Goal: Task Accomplishment & Management: Manage account settings

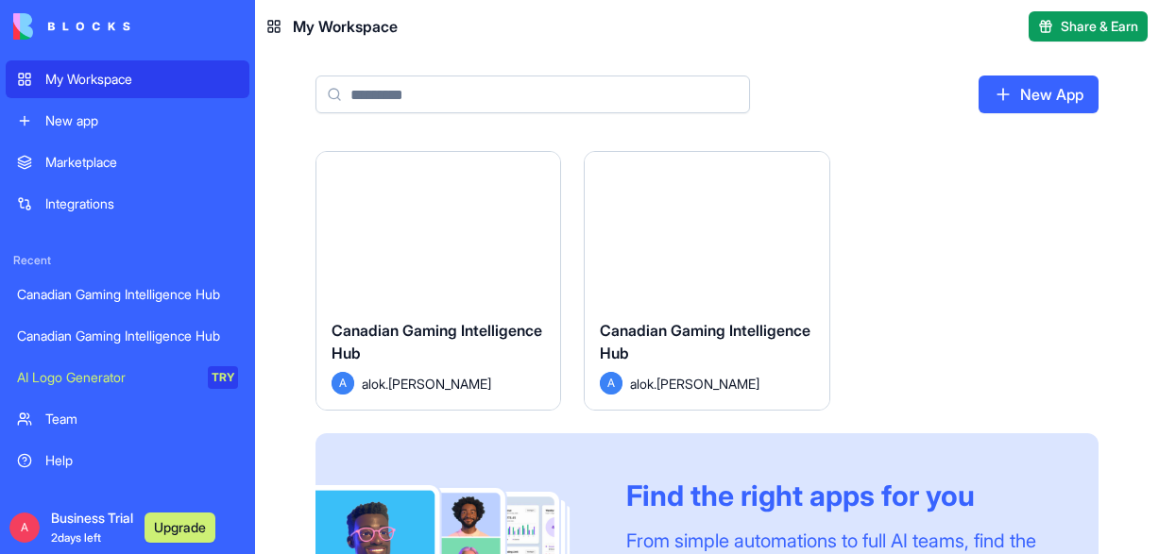
click at [699, 363] on div "Canadian Gaming Intelligence Hub" at bounding box center [706, 345] width 213 height 53
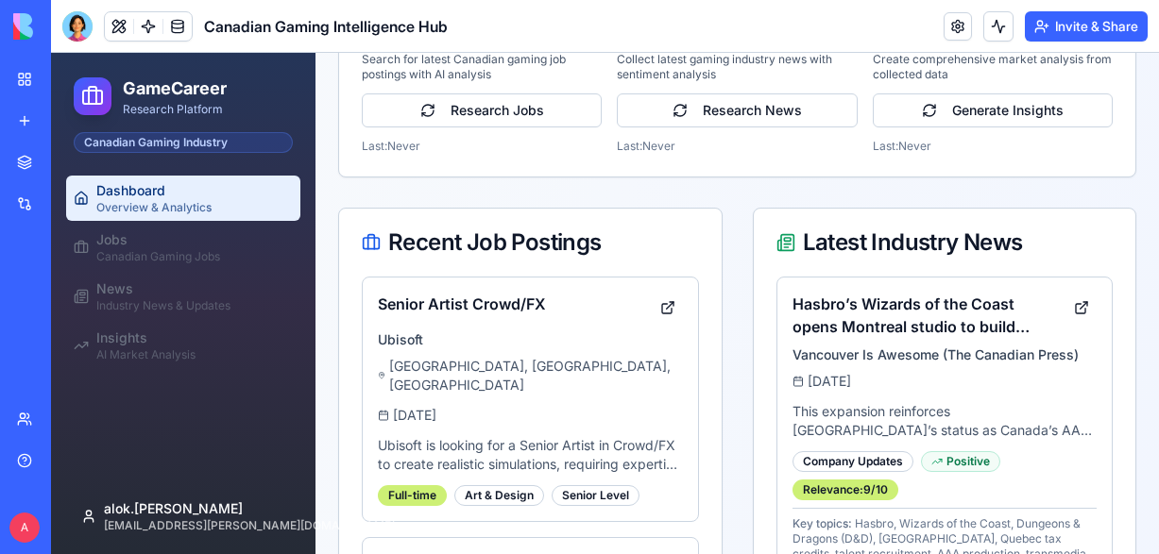
scroll to position [908, 0]
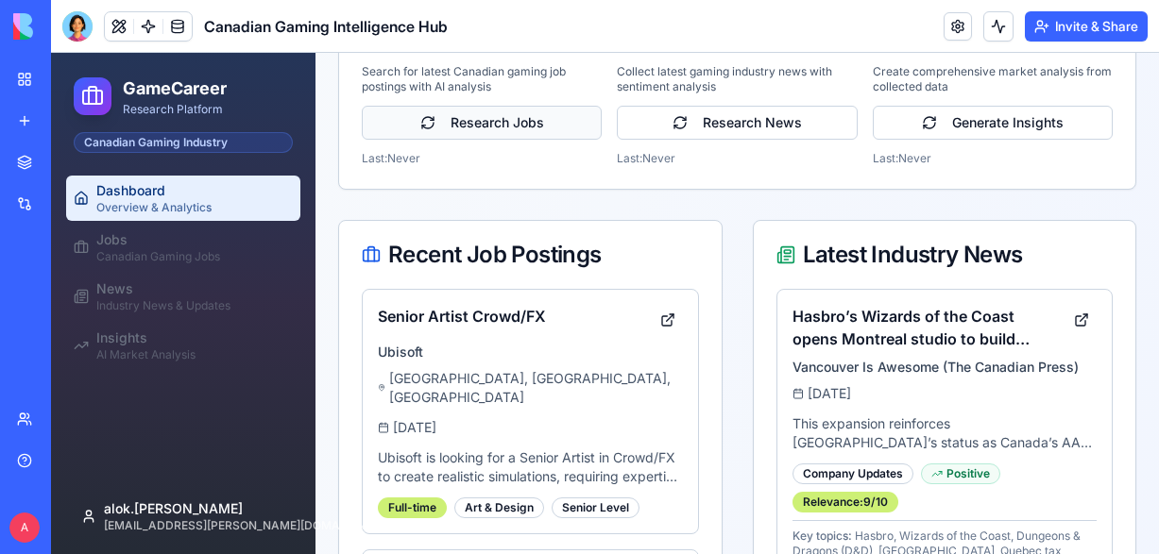
click at [483, 136] on button "Research Jobs" at bounding box center [482, 123] width 240 height 34
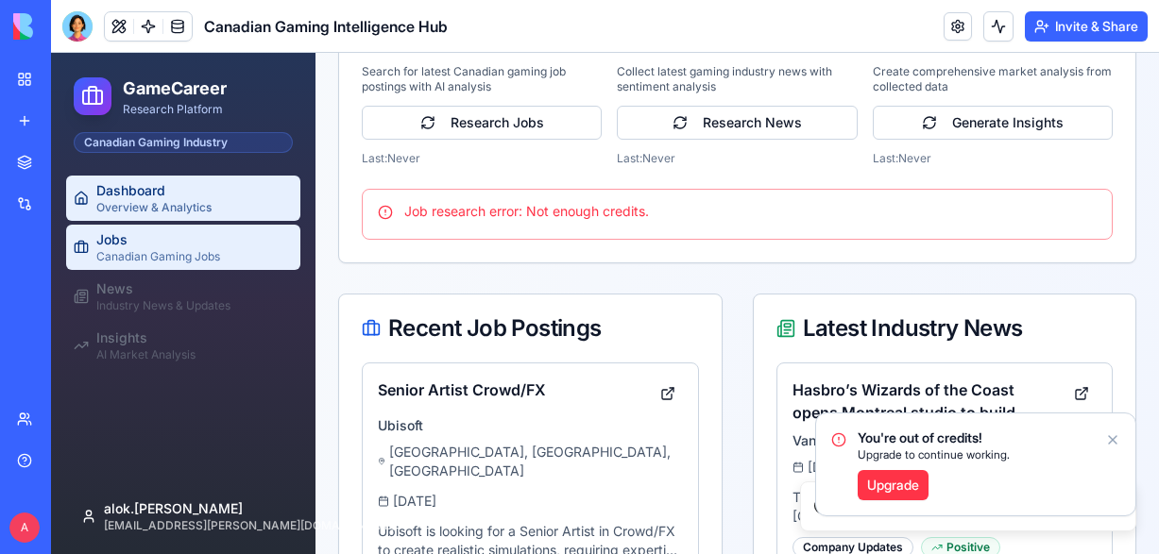
click at [161, 250] on div "Canadian Gaming Jobs" at bounding box center [194, 256] width 196 height 15
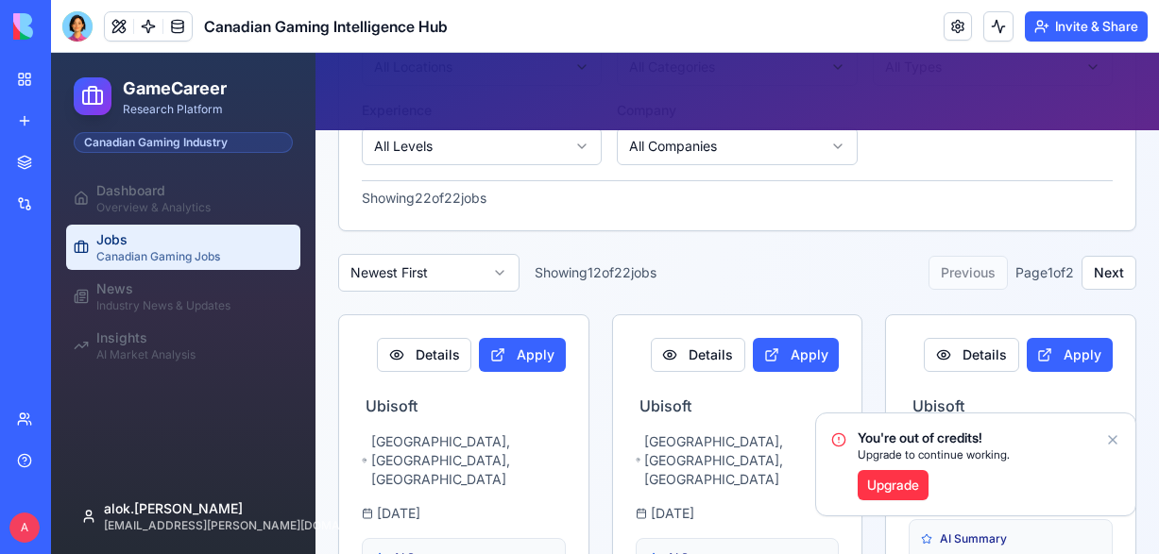
scroll to position [541, 0]
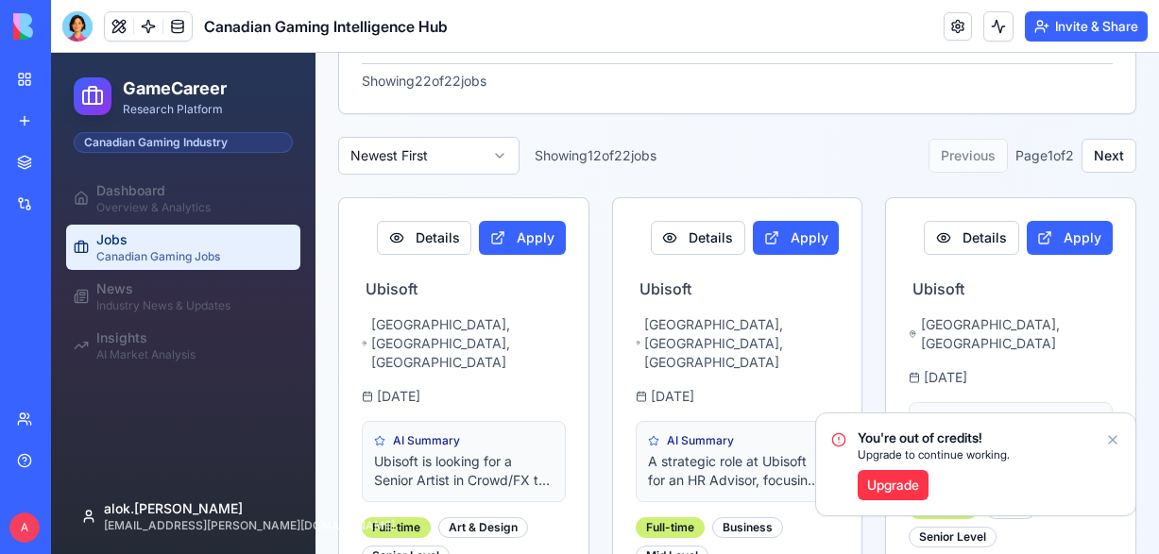
click at [23, 78] on link "My Workspace" at bounding box center [44, 79] width 76 height 38
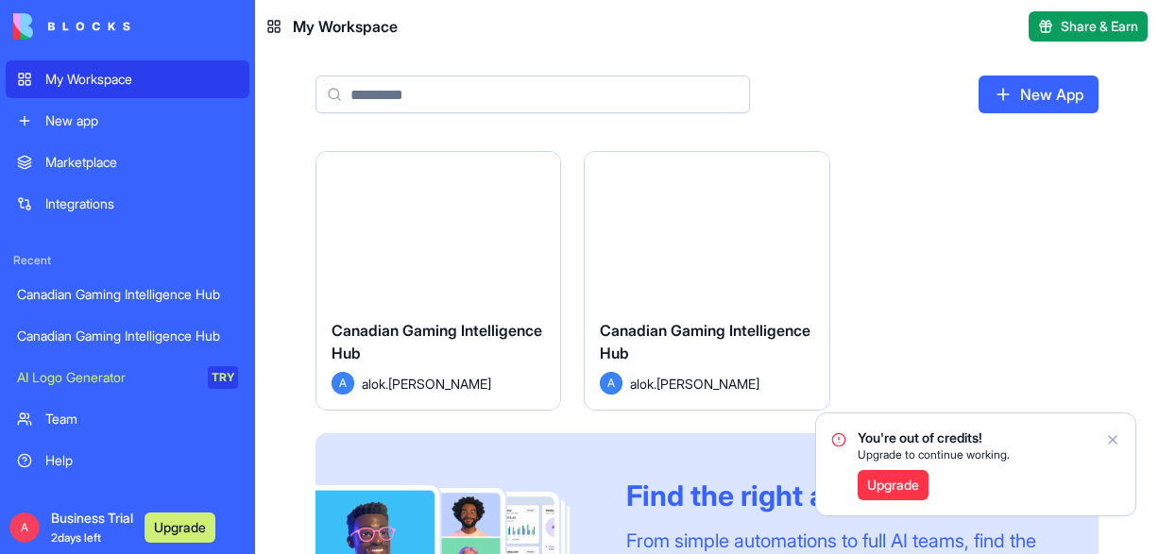
click at [408, 348] on span "Canadian Gaming Intelligence Hub" at bounding box center [436, 342] width 211 height 42
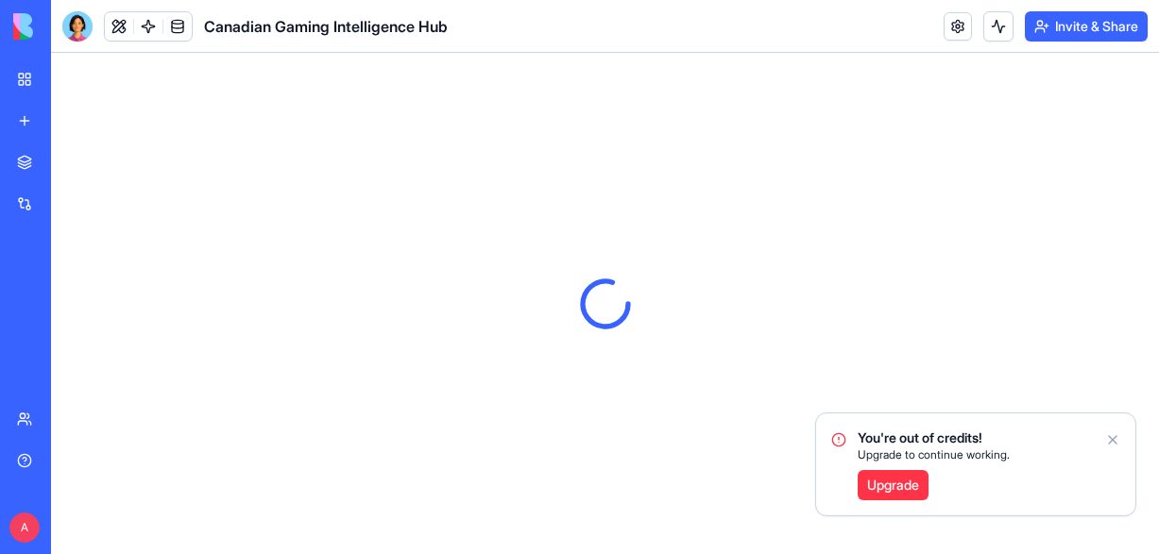
click at [1111, 438] on icon "Notifications alt+T" at bounding box center [1113, 440] width 8 height 8
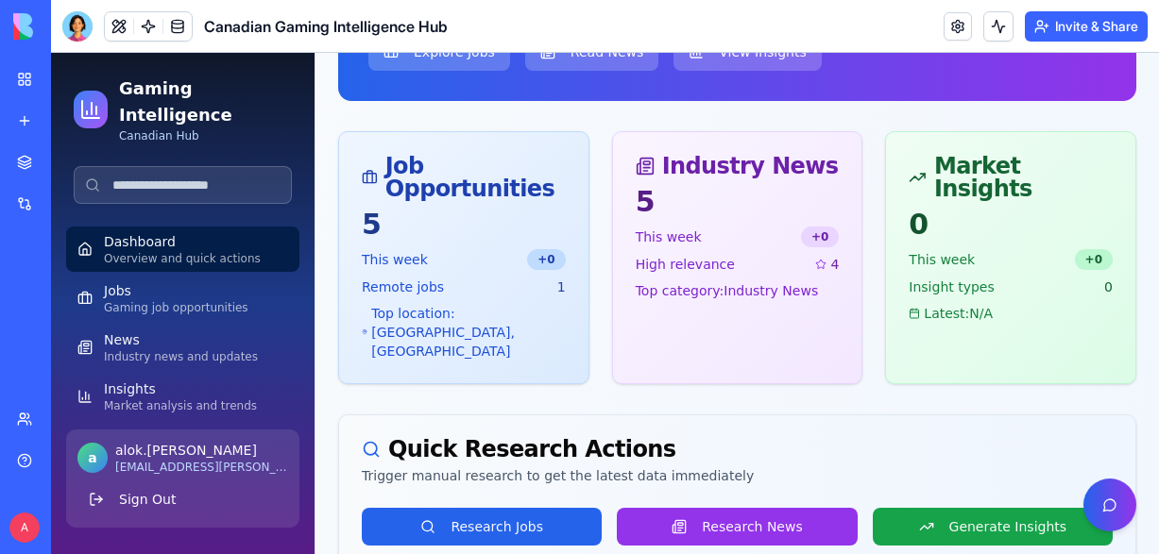
scroll to position [303, 0]
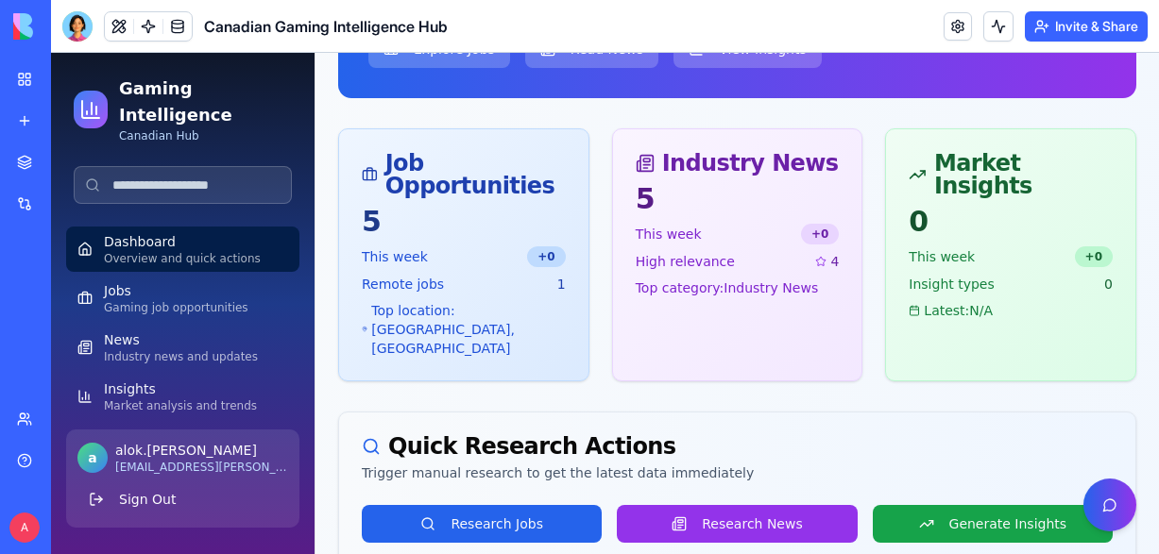
click at [434, 275] on span "Remote jobs" at bounding box center [403, 284] width 82 height 19
click at [454, 505] on button "Research Jobs" at bounding box center [482, 524] width 240 height 38
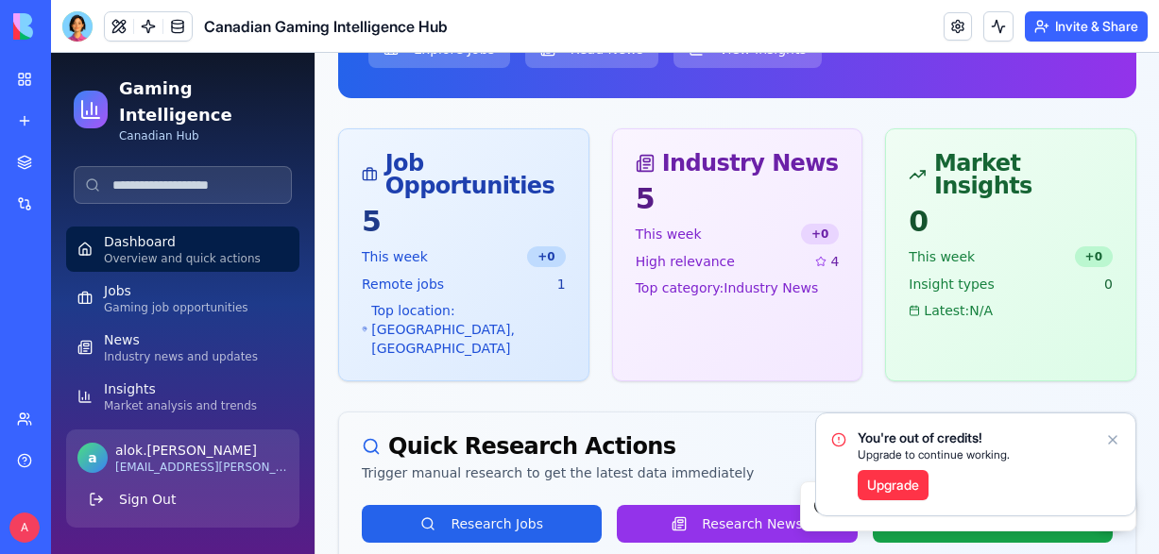
click at [1113, 439] on icon "Notifications alt+T" at bounding box center [1112, 439] width 15 height 15
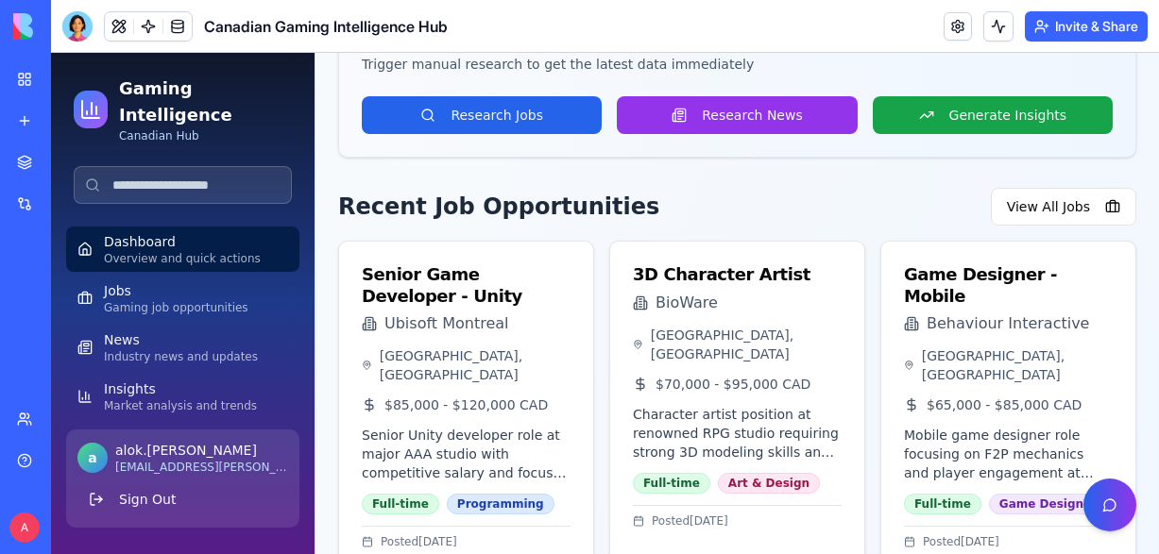
scroll to position [715, 0]
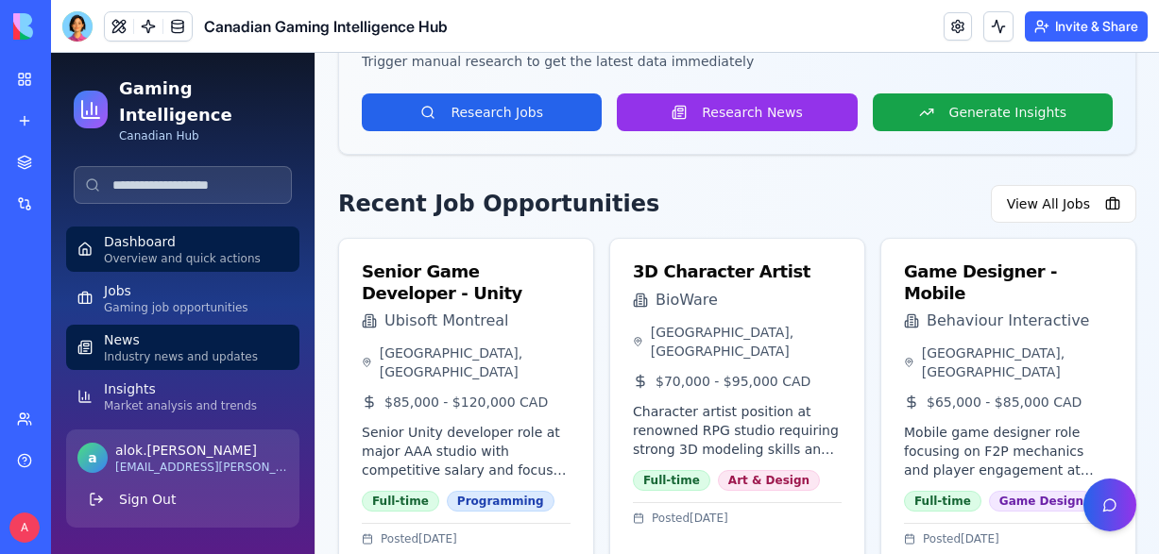
click at [163, 349] on div "Industry news and updates" at bounding box center [196, 356] width 184 height 15
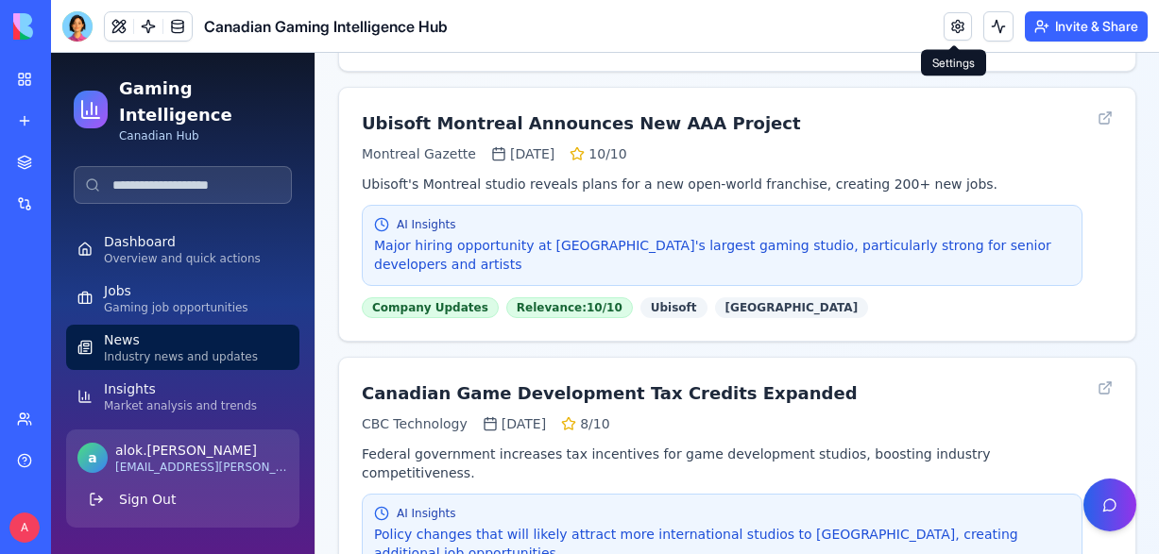
click at [953, 26] on link at bounding box center [957, 26] width 28 height 28
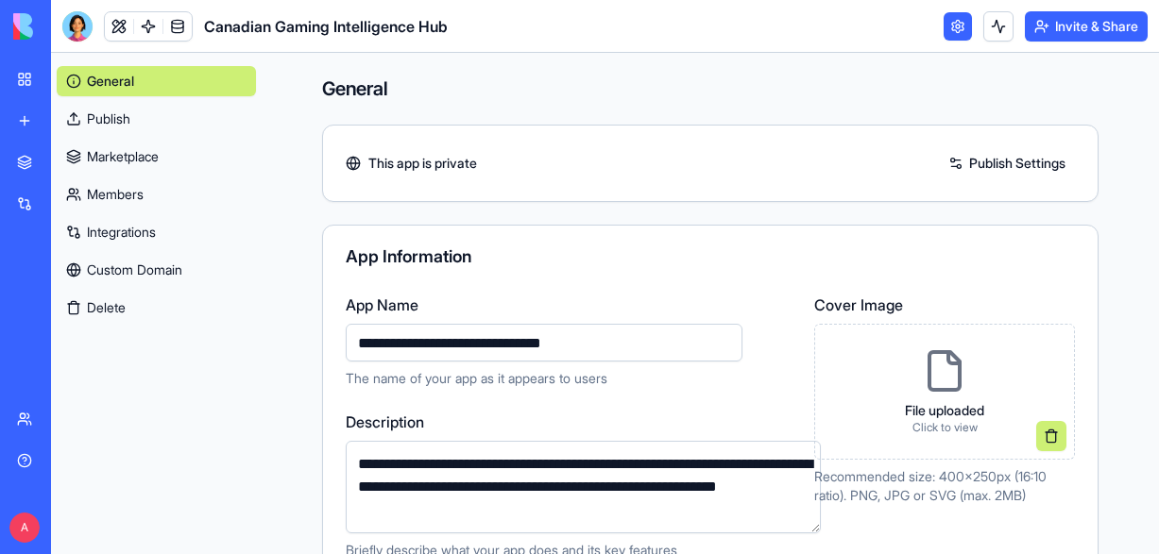
click at [953, 161] on link "Publish Settings" at bounding box center [1007, 163] width 136 height 30
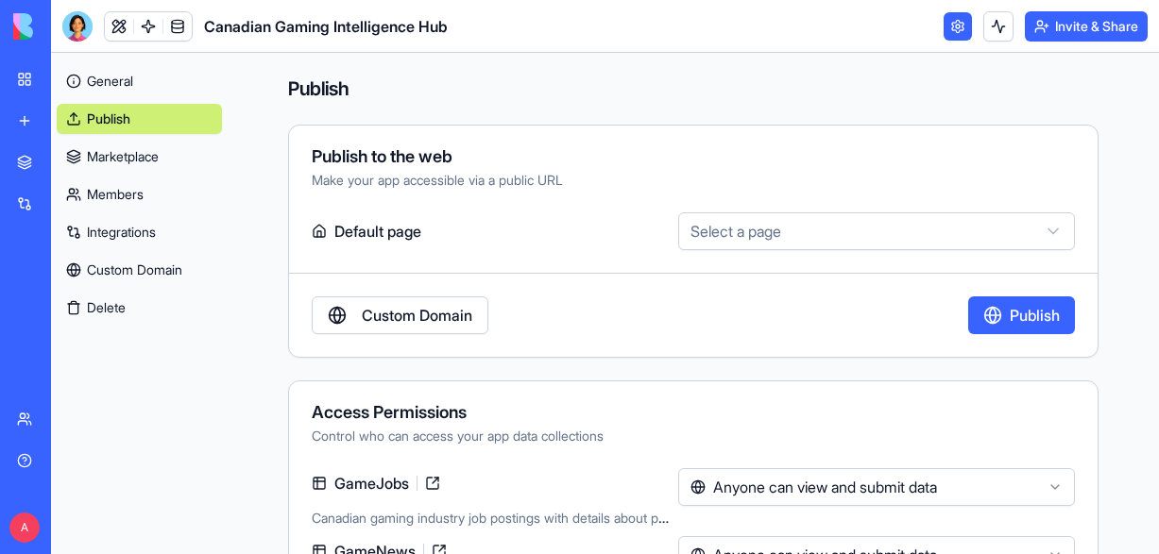
click at [86, 85] on link "General" at bounding box center [139, 81] width 165 height 30
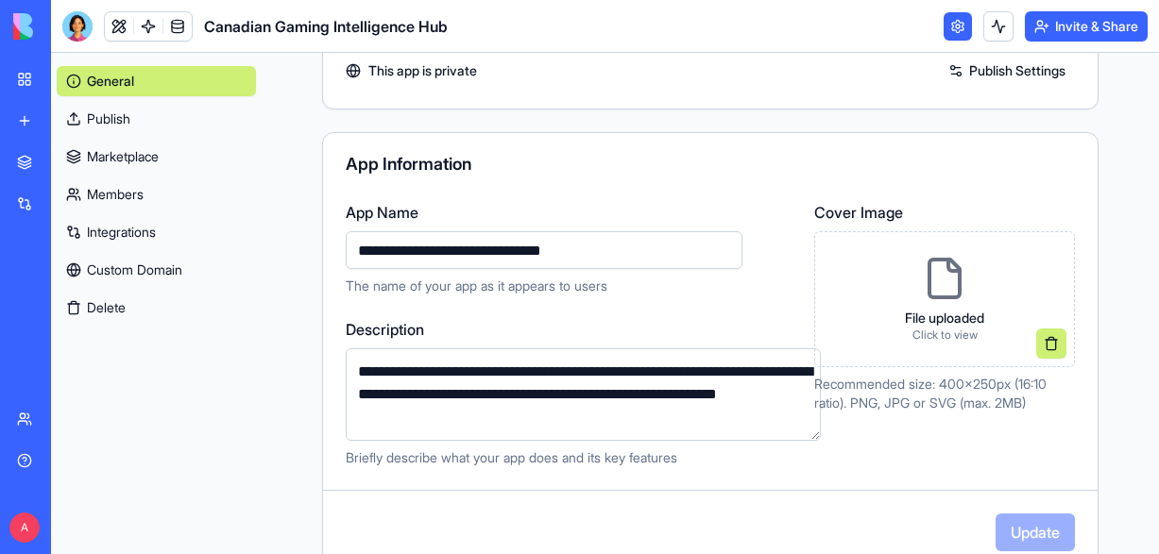
scroll to position [12, 0]
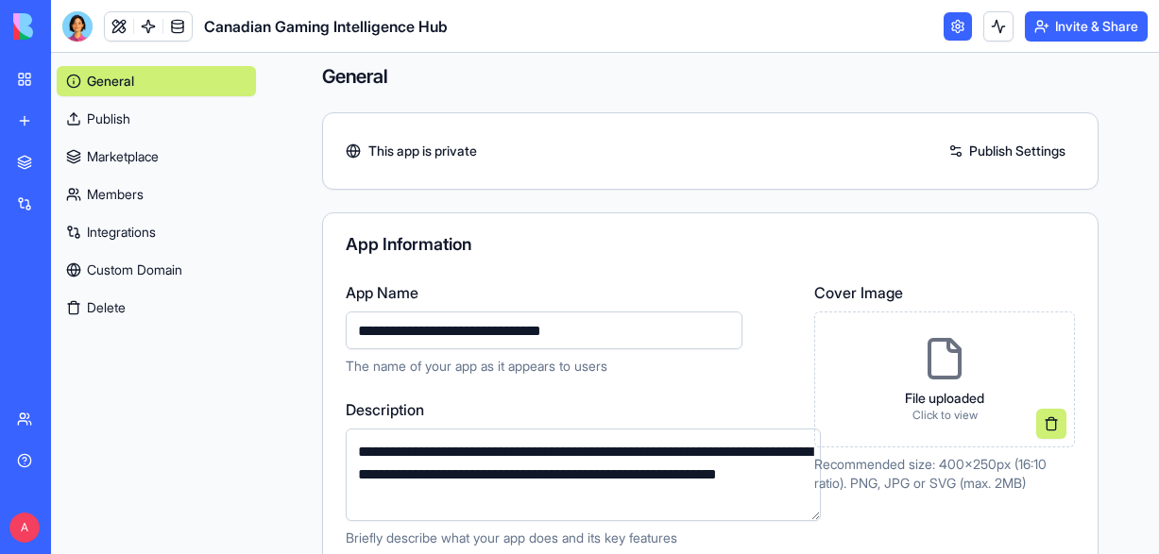
click at [64, 514] on span "Business Trial 2 days left" at bounding box center [92, 528] width 82 height 38
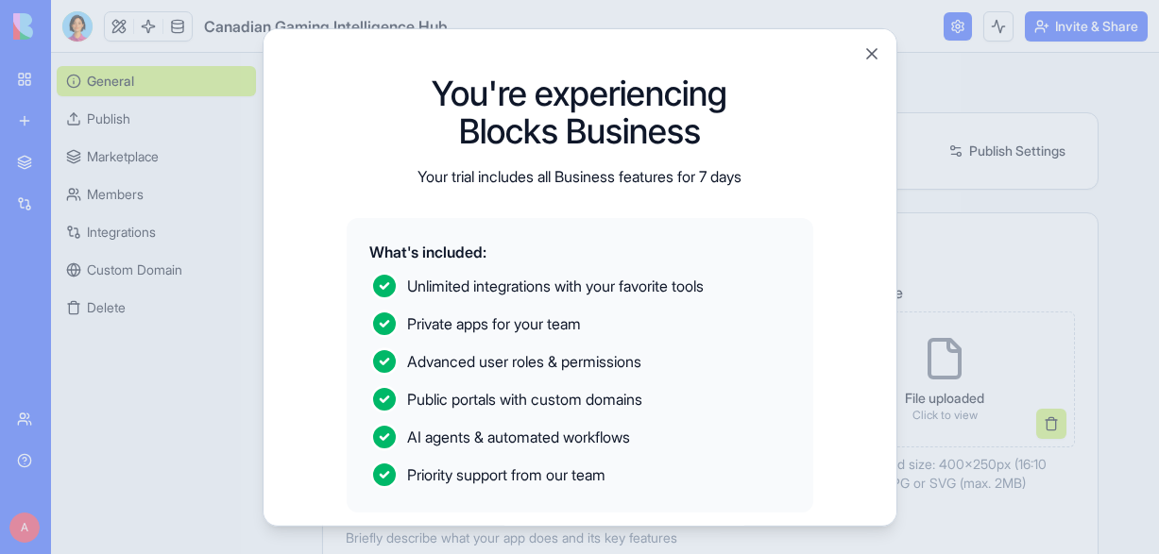
click at [663, 176] on p "Your trial includes all Business features for 7 days" at bounding box center [579, 175] width 324 height 23
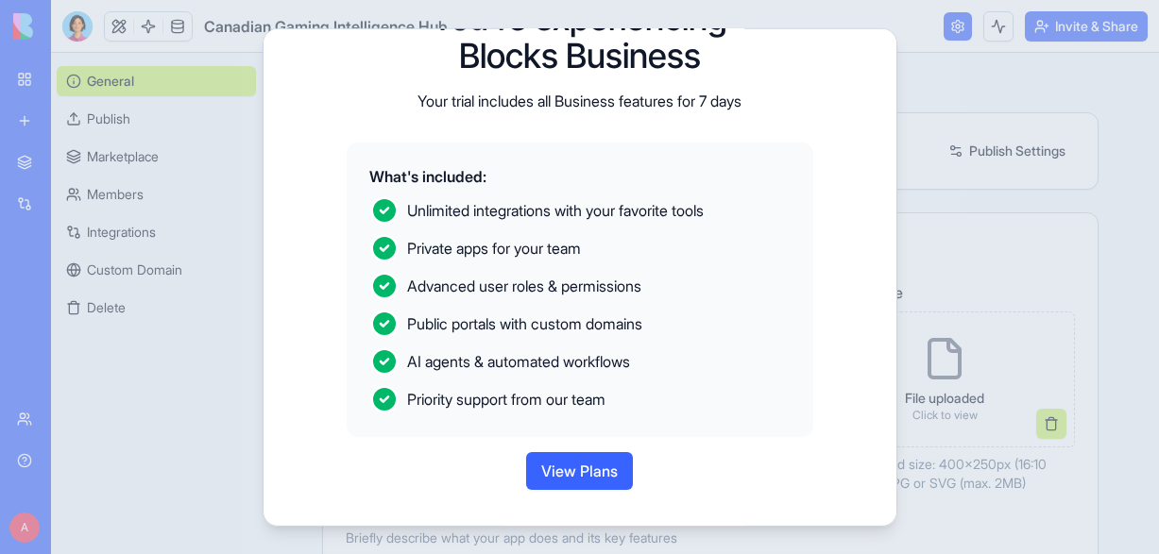
scroll to position [84, 0]
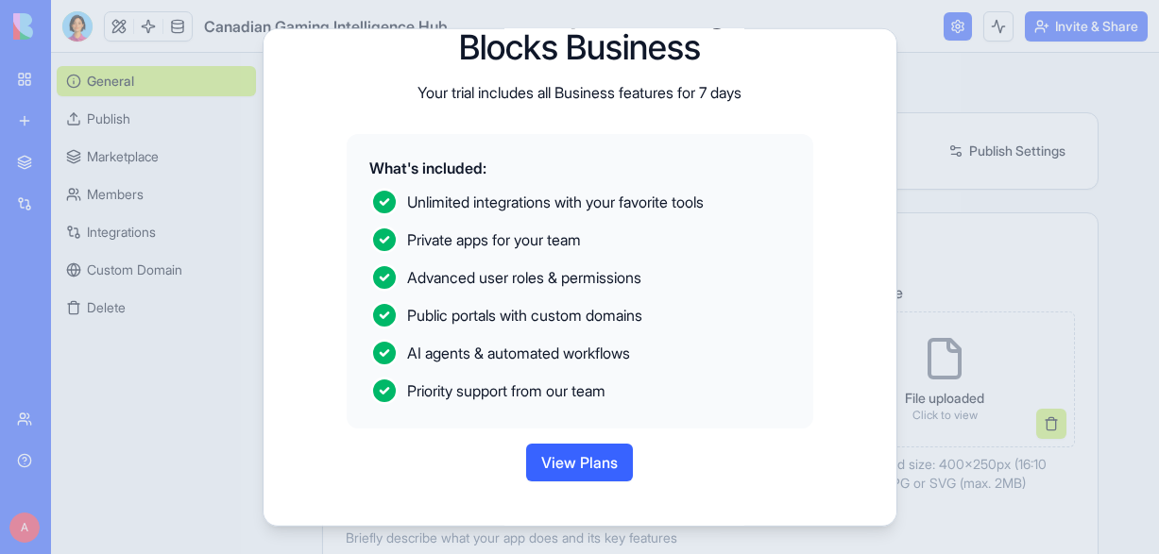
click at [579, 454] on button "View Plans" at bounding box center [579, 462] width 107 height 38
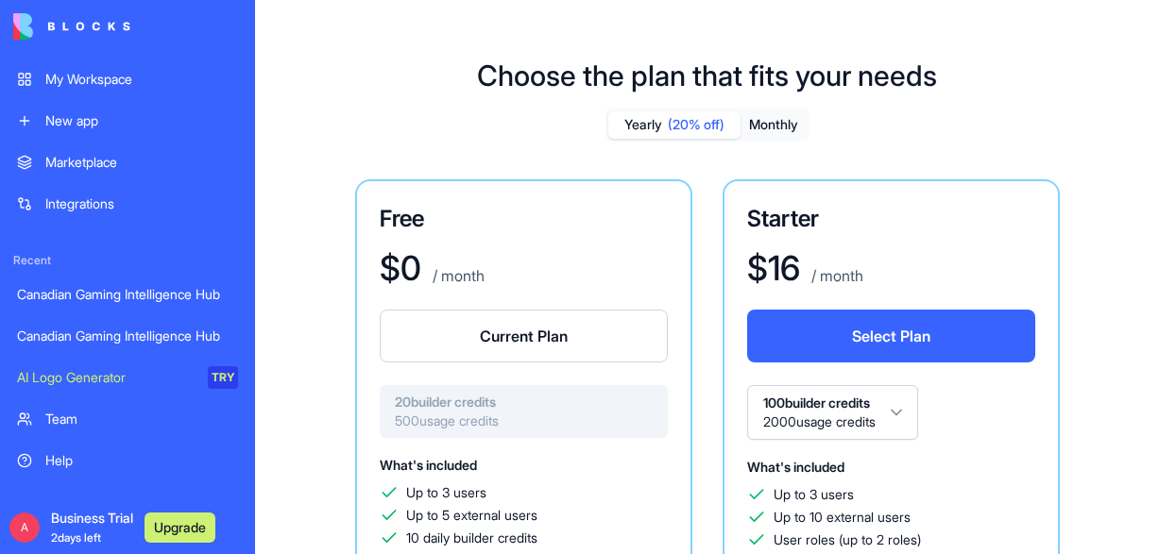
click at [793, 123] on button "Monthly" at bounding box center [773, 124] width 66 height 27
click at [41, 90] on link "My Workspace" at bounding box center [128, 79] width 244 height 38
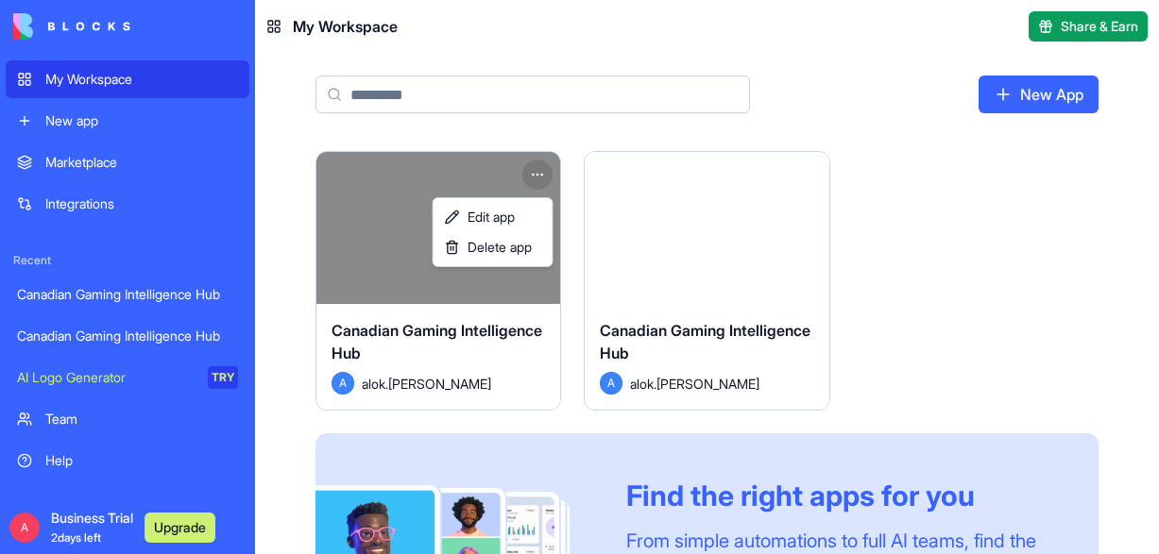
click at [534, 174] on html "My Workspace New app Marketplace Integrations Recent Canadian Gaming Intelligen…" at bounding box center [579, 277] width 1159 height 554
click at [534, 173] on html "My Workspace New app Marketplace Integrations Recent Canadian Gaming Intelligen…" at bounding box center [579, 277] width 1159 height 554
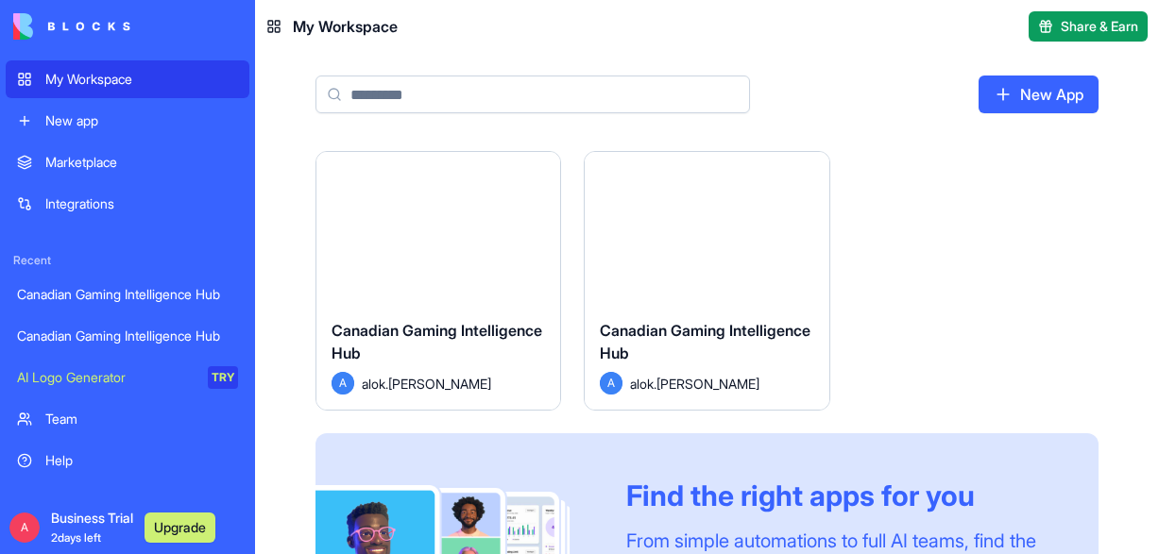
click at [813, 167] on html "My Workspace New app Marketplace Integrations Recent Canadian Gaming Intelligen…" at bounding box center [579, 277] width 1159 height 554
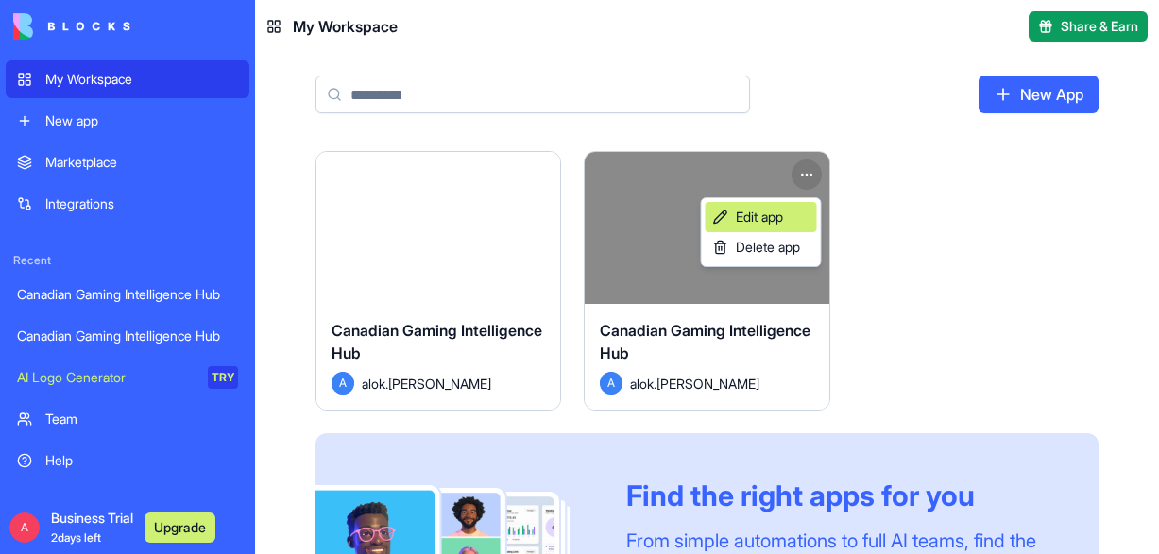
click at [766, 213] on span "Edit app" at bounding box center [759, 217] width 47 height 19
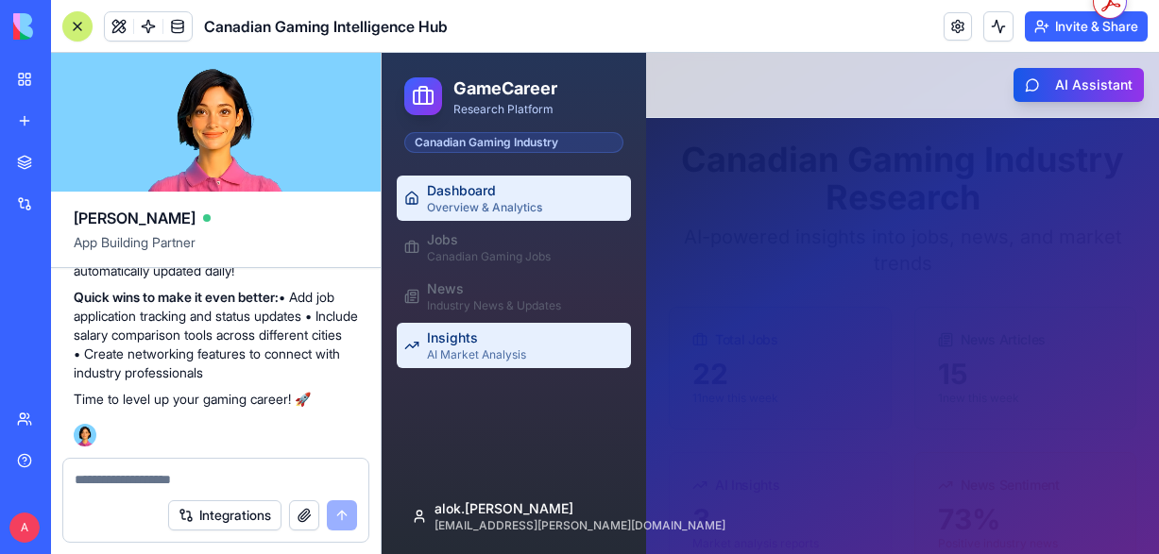
click at [464, 348] on div "AI Market Analysis" at bounding box center [525, 355] width 196 height 15
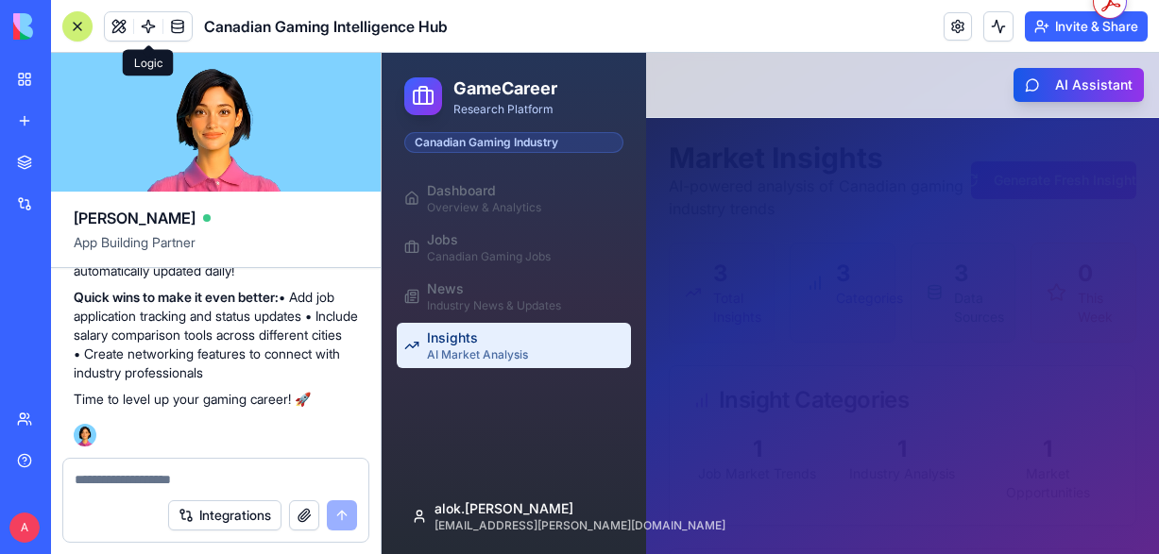
click at [140, 27] on link at bounding box center [148, 26] width 28 height 28
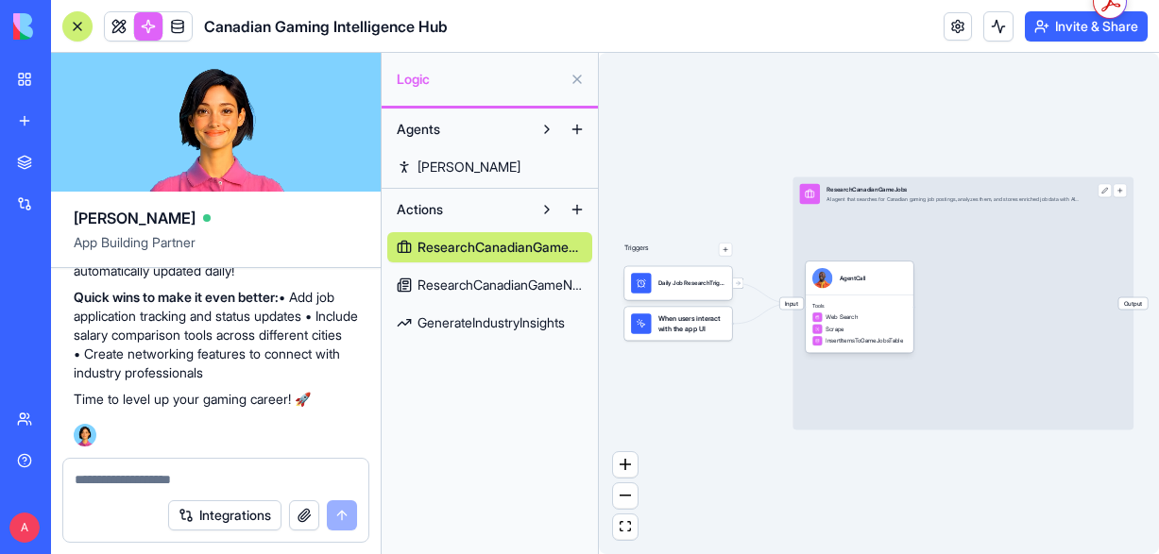
click at [442, 289] on span "ResearchCanadianGameNews" at bounding box center [499, 285] width 165 height 19
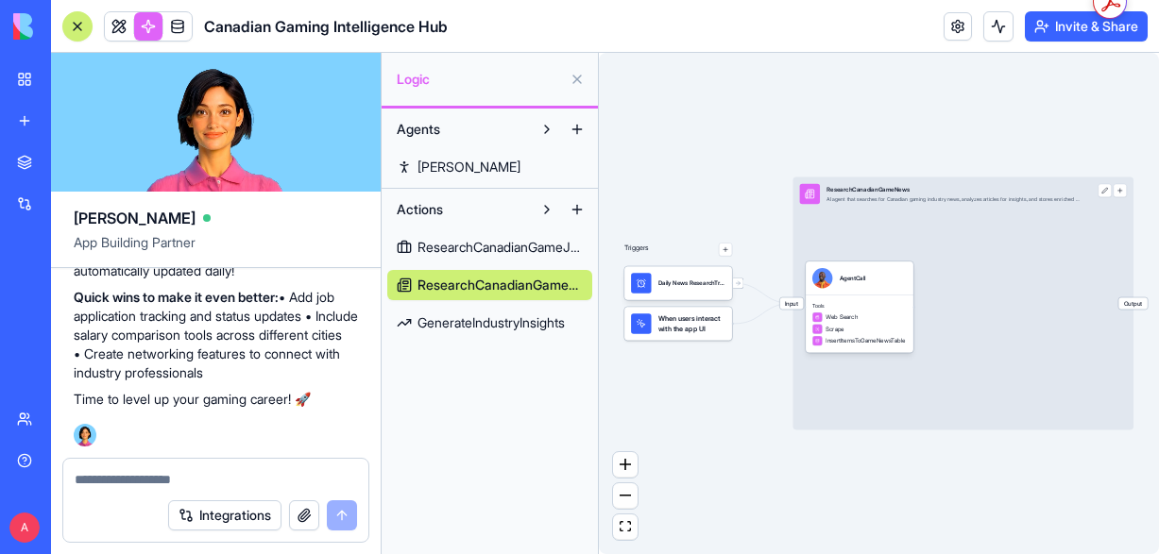
click at [432, 334] on link "GenerateIndustryInsights" at bounding box center [489, 323] width 205 height 30
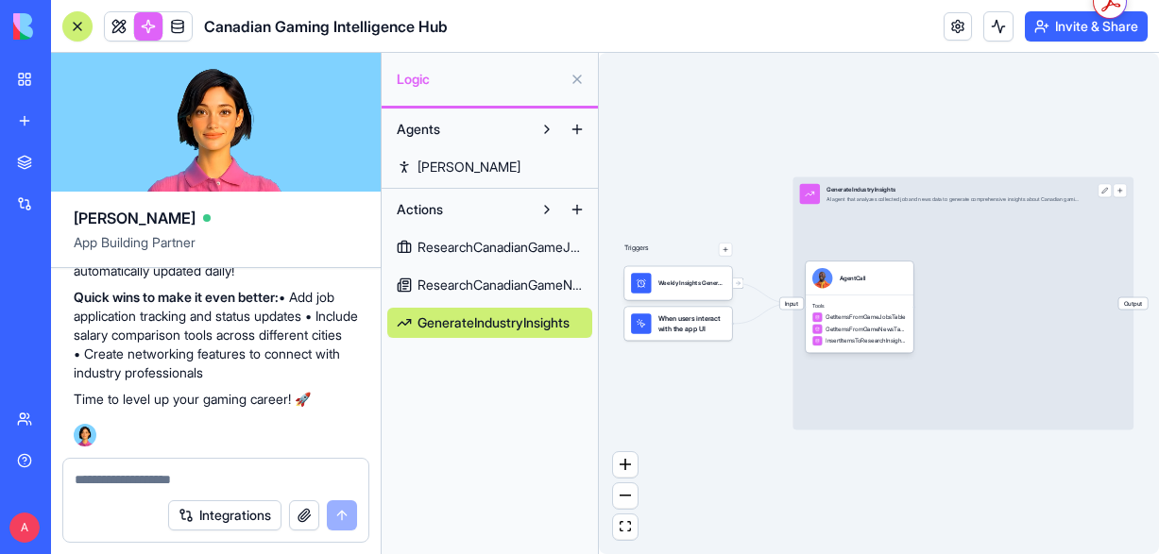
click at [573, 76] on button at bounding box center [577, 79] width 30 height 30
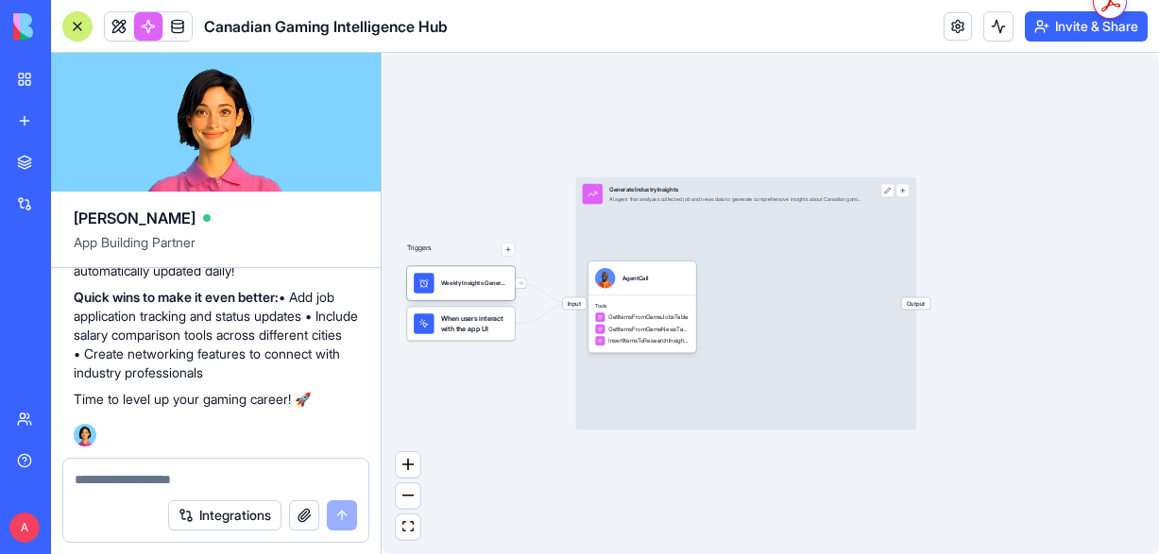
click at [476, 287] on div "Weekly Insights GenerationTrigger" at bounding box center [474, 283] width 67 height 20
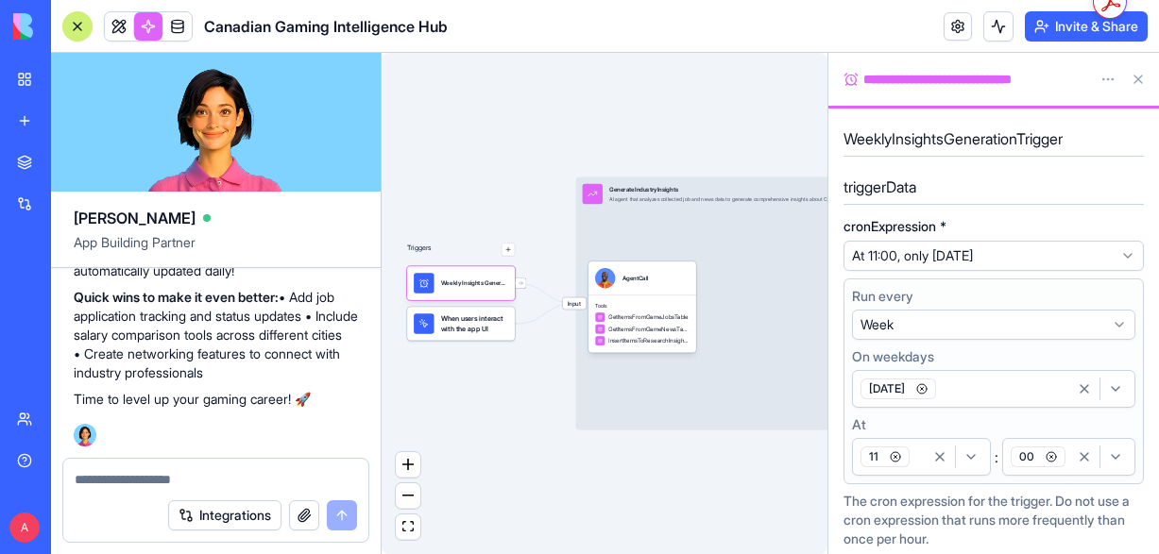
click at [1135, 77] on button at bounding box center [1138, 79] width 30 height 30
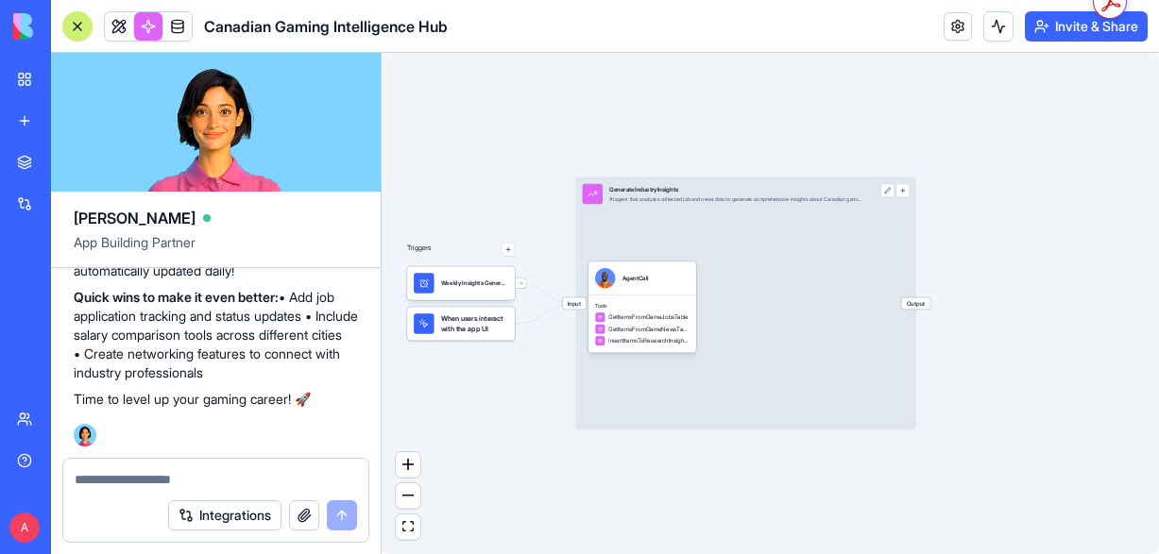
click at [71, 23] on div at bounding box center [77, 26] width 15 height 15
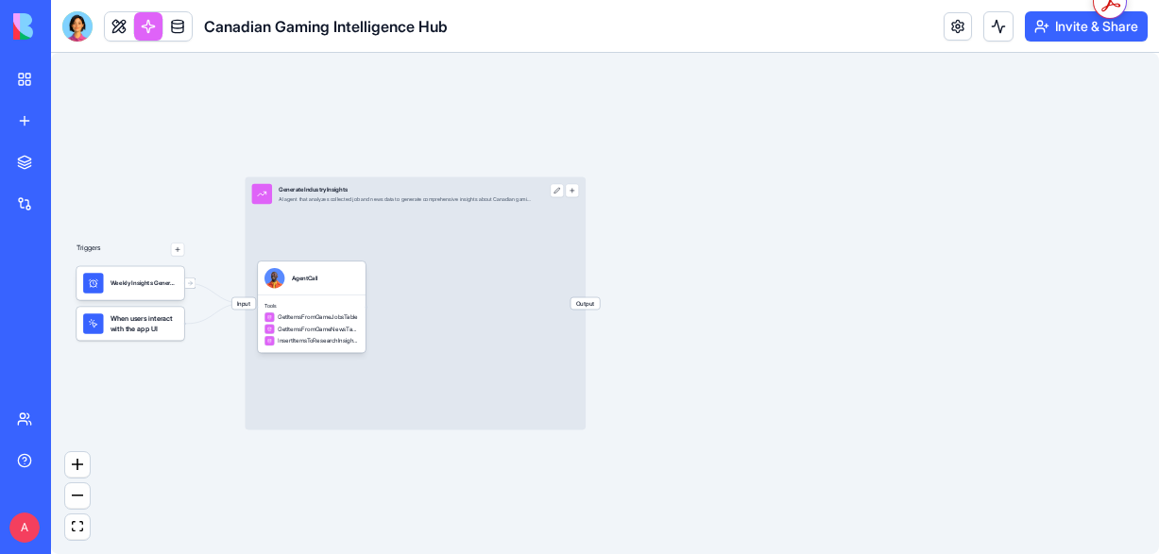
click at [18, 82] on link "My Workspace" at bounding box center [44, 79] width 76 height 38
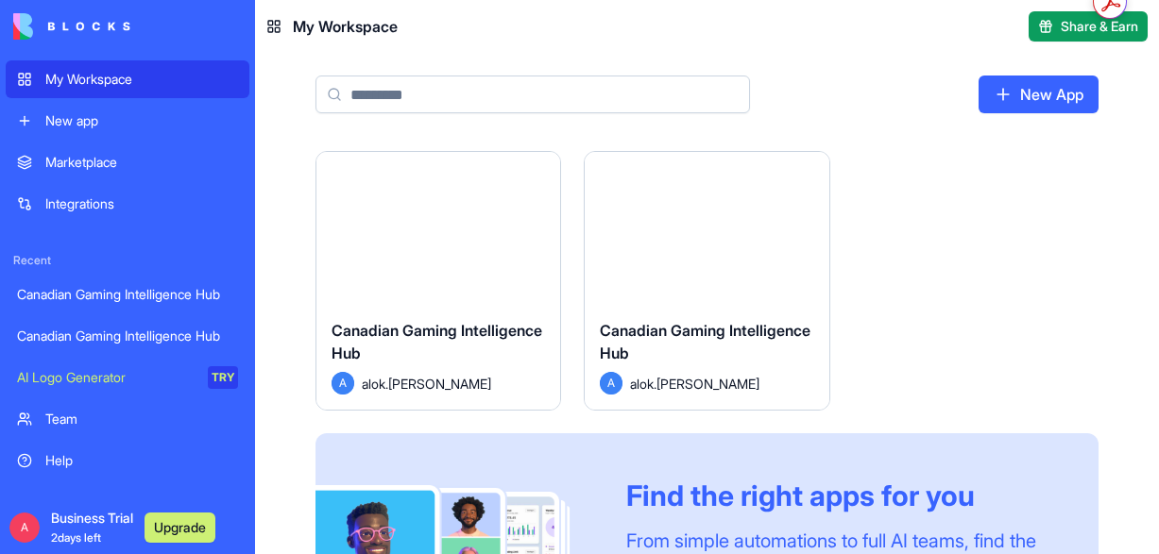
click at [81, 77] on div "My Workspace" at bounding box center [141, 79] width 193 height 19
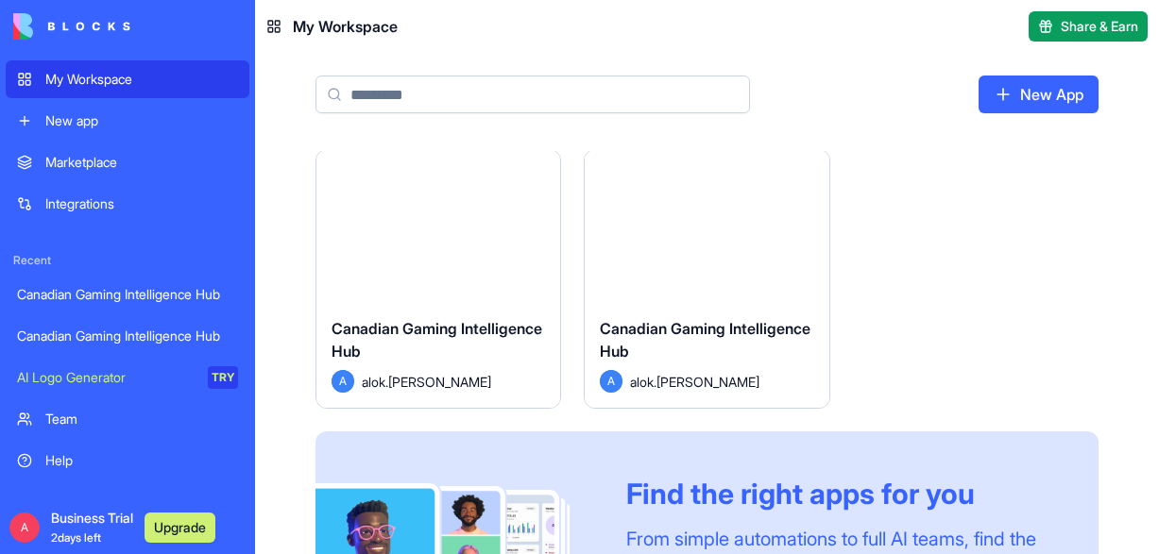
click at [691, 281] on div "Launch" at bounding box center [707, 226] width 244 height 152
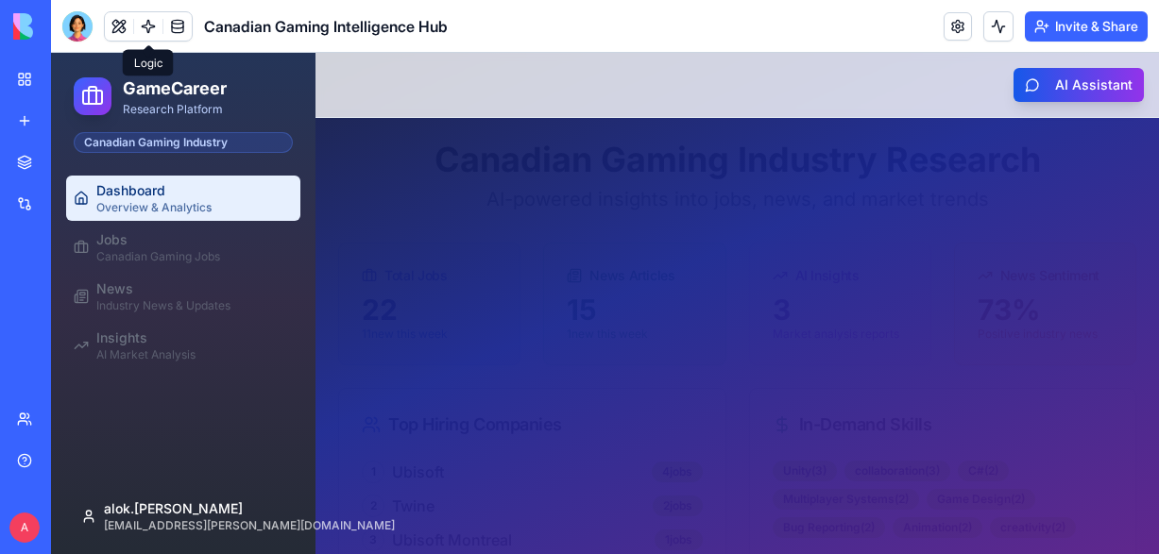
click at [152, 24] on link at bounding box center [148, 26] width 28 height 28
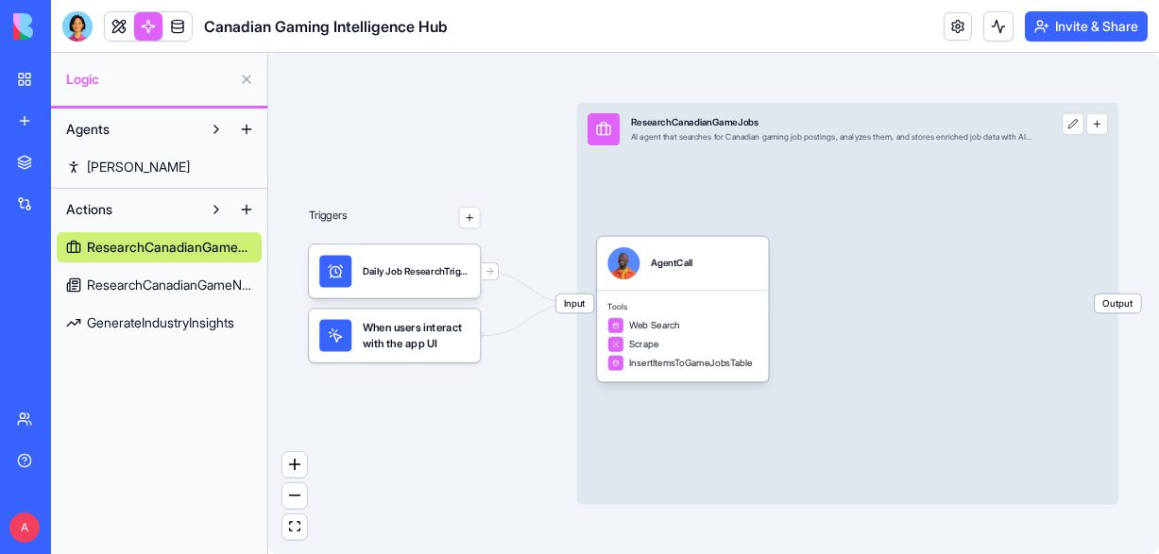
click at [22, 71] on link "My Workspace" at bounding box center [44, 79] width 76 height 38
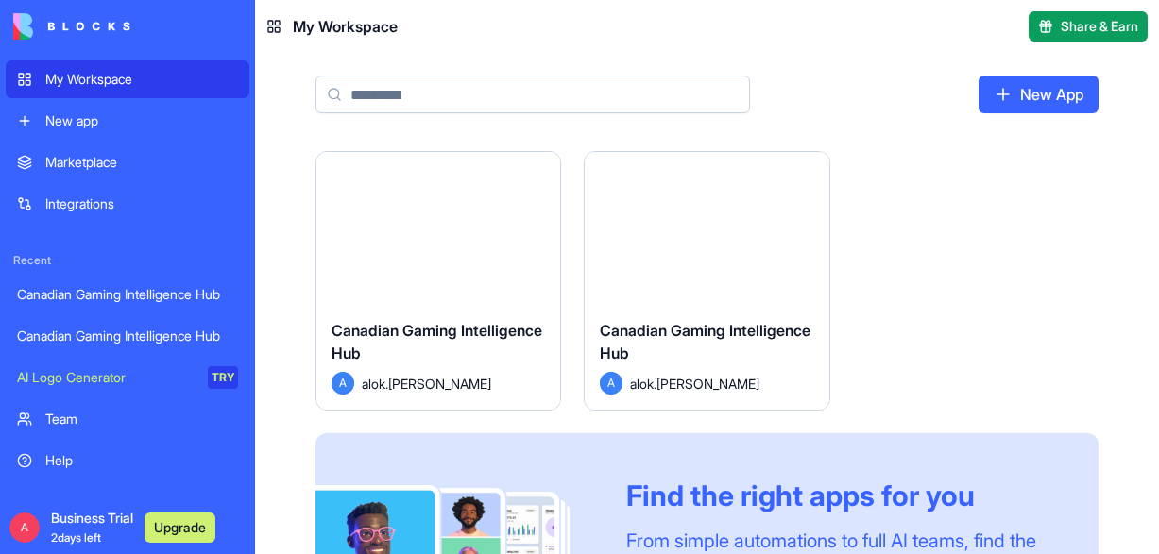
click at [374, 229] on button "Launch" at bounding box center [438, 229] width 142 height 38
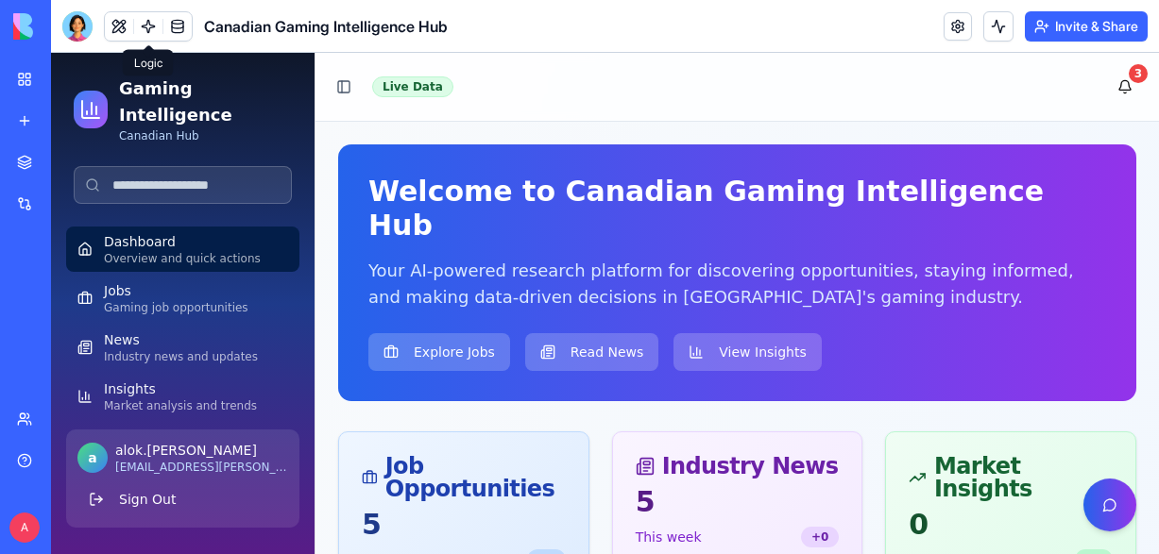
click at [148, 24] on link at bounding box center [148, 26] width 28 height 28
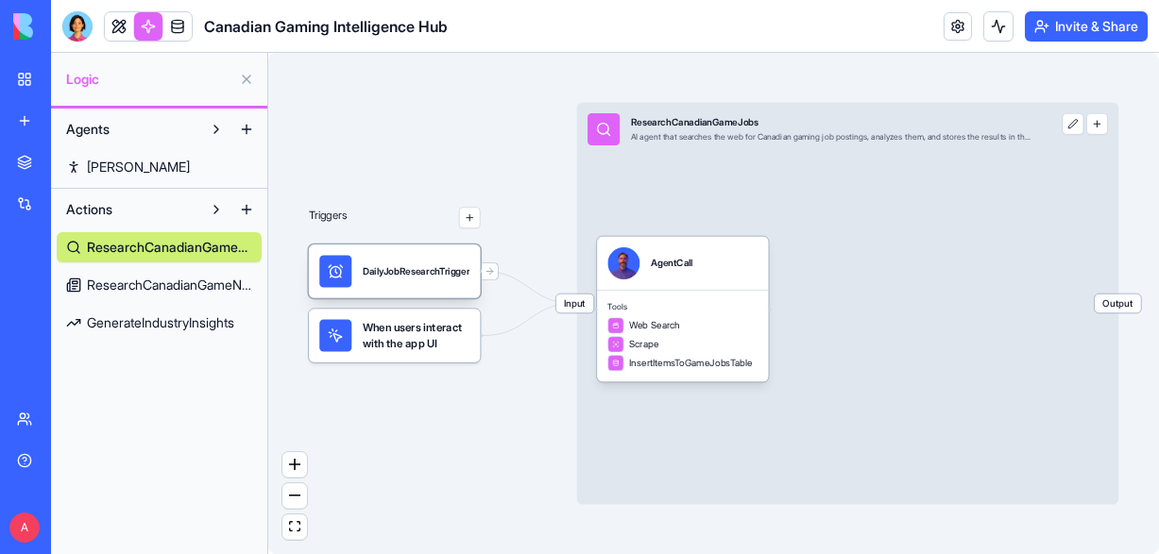
click at [402, 286] on div "DailyJobResearchTrigger" at bounding box center [417, 271] width 108 height 32
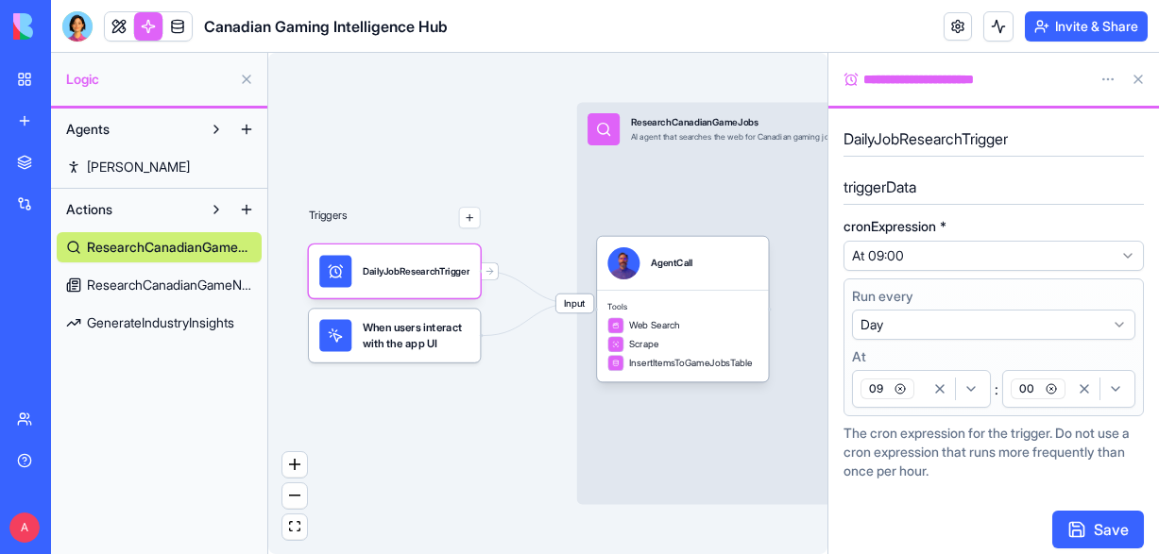
click at [174, 280] on span "ResearchCanadianGameNews" at bounding box center [169, 285] width 165 height 19
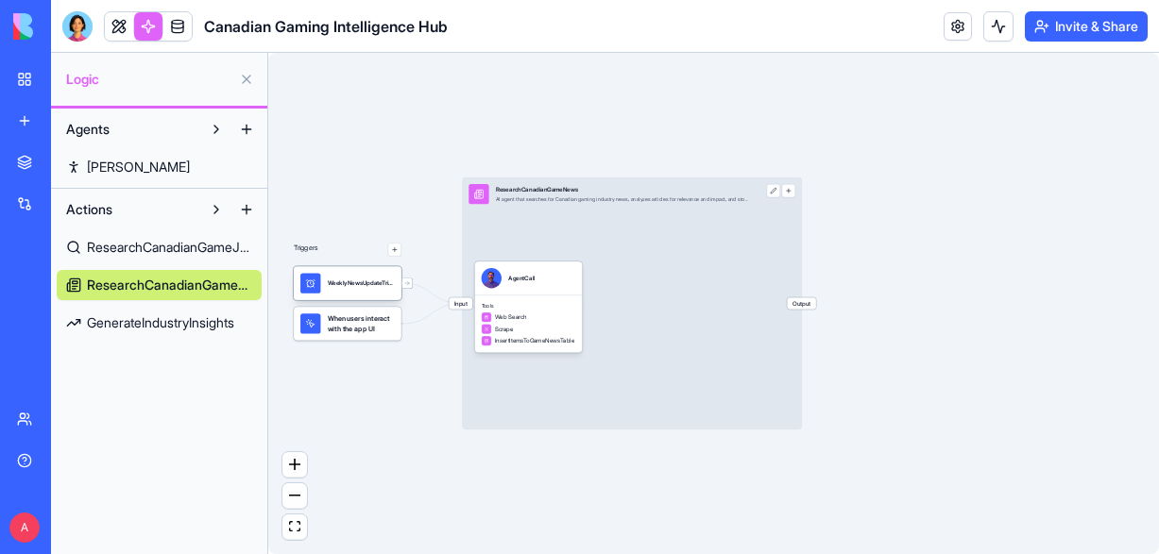
click at [359, 290] on div "WeeklyNewsUpdateTrigger" at bounding box center [361, 283] width 67 height 20
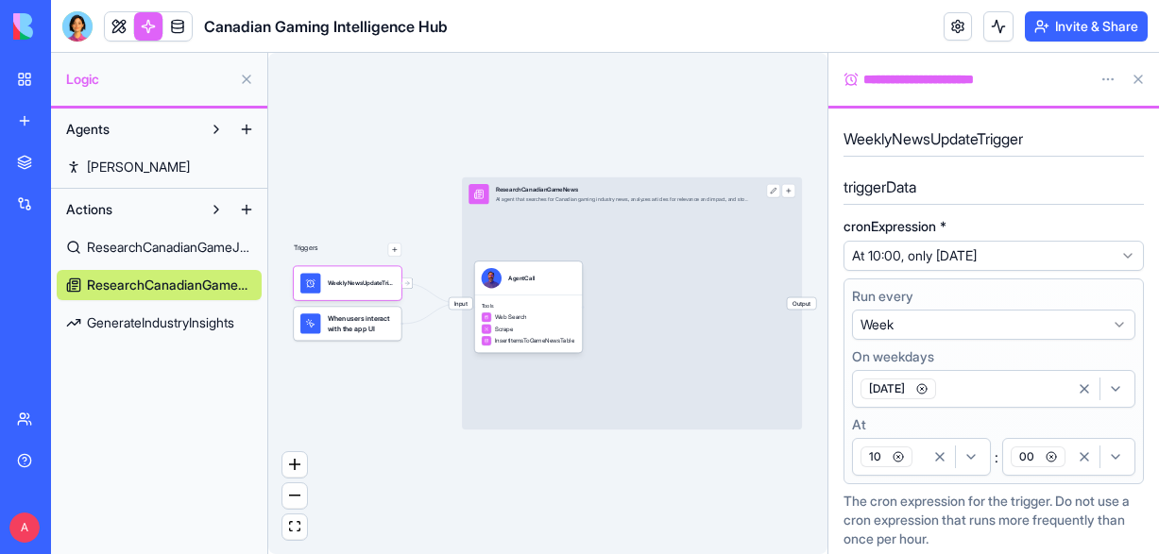
click at [162, 249] on span "ResearchCanadianGameJobs" at bounding box center [169, 247] width 165 height 19
